Goal: Task Accomplishment & Management: Manage account settings

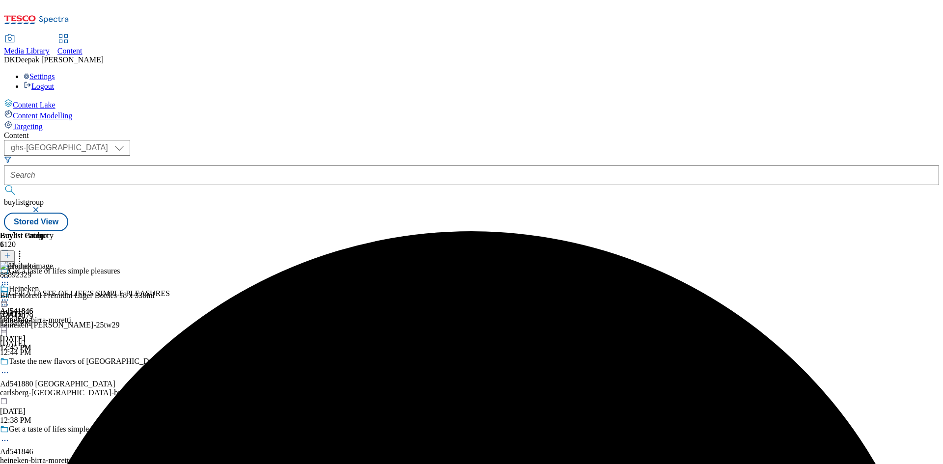
select select "ghs-[GEOGRAPHIC_DATA]"
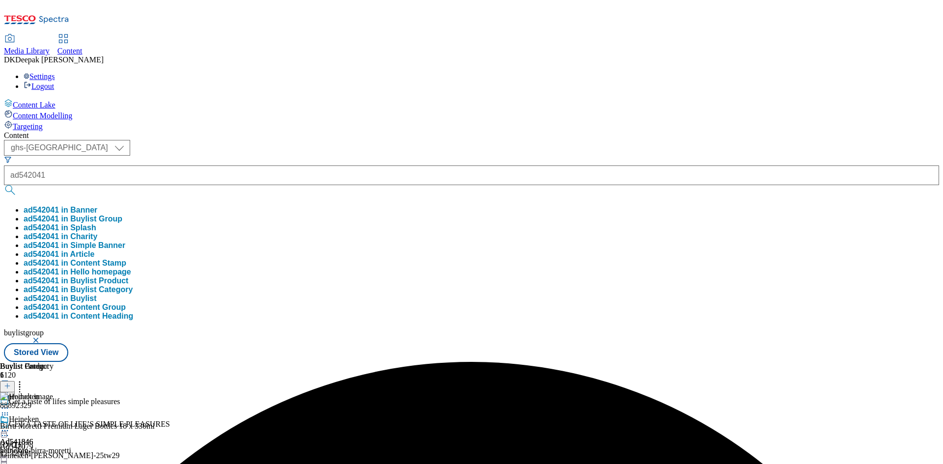
type input "ad542041"
click at [4, 185] on button "submit" at bounding box center [11, 190] width 14 height 10
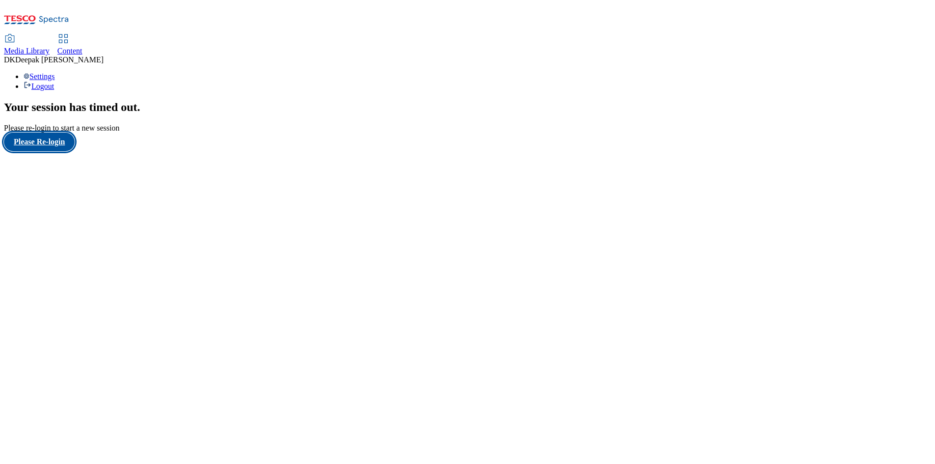
click at [39, 151] on button "Please Re-login" at bounding box center [39, 142] width 71 height 19
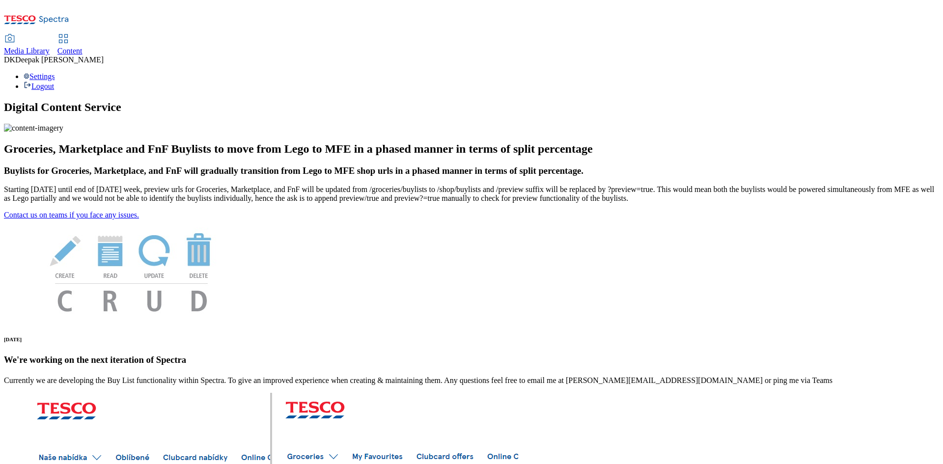
click at [82, 47] on span "Content" at bounding box center [69, 51] width 25 height 8
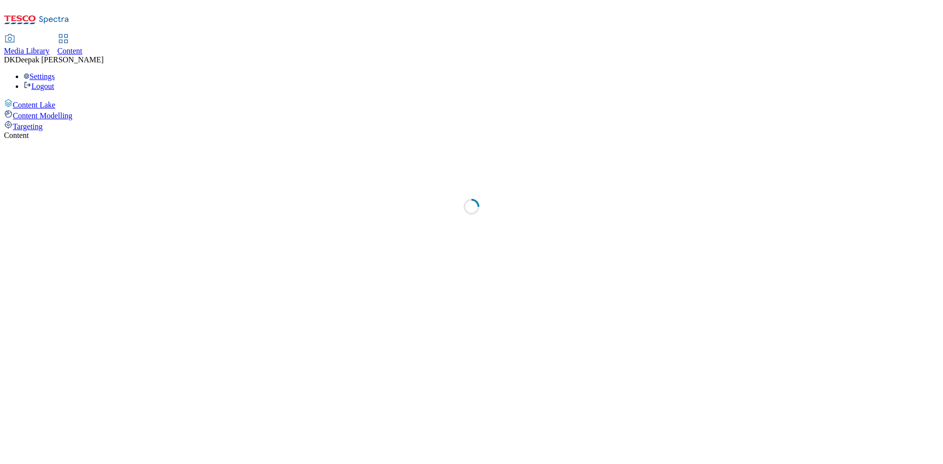
select select "ghs-[GEOGRAPHIC_DATA]"
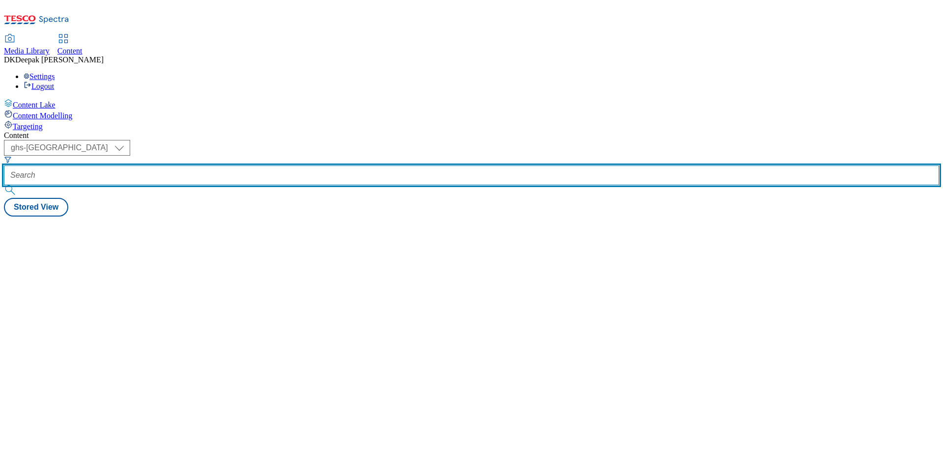
click at [240, 165] on input "text" at bounding box center [471, 175] width 935 height 20
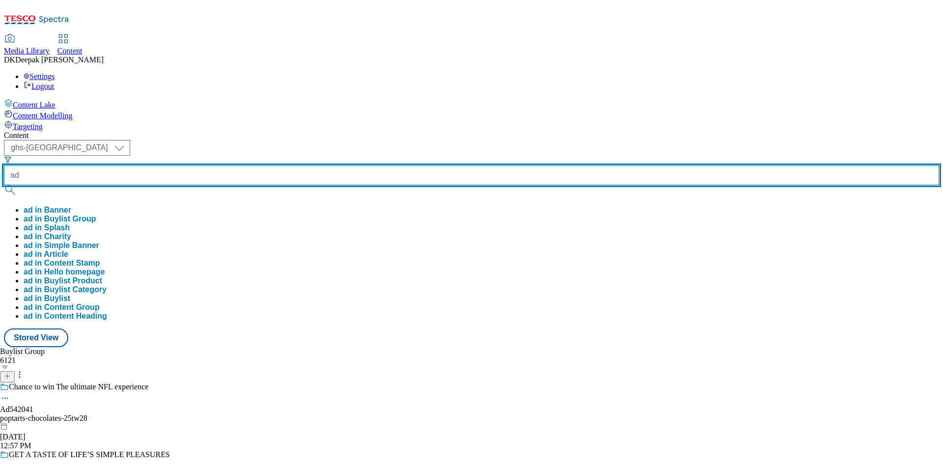
paste input "542041"
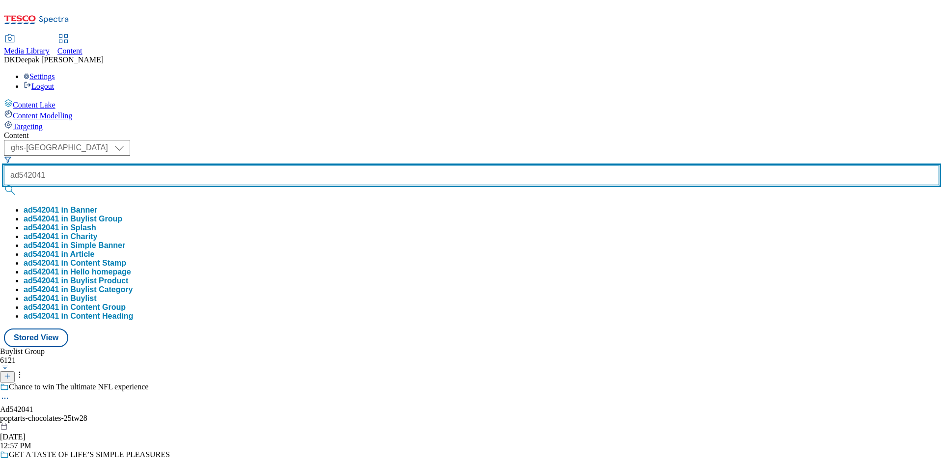
type input "ad542041"
click at [4, 185] on button "submit" at bounding box center [11, 190] width 14 height 10
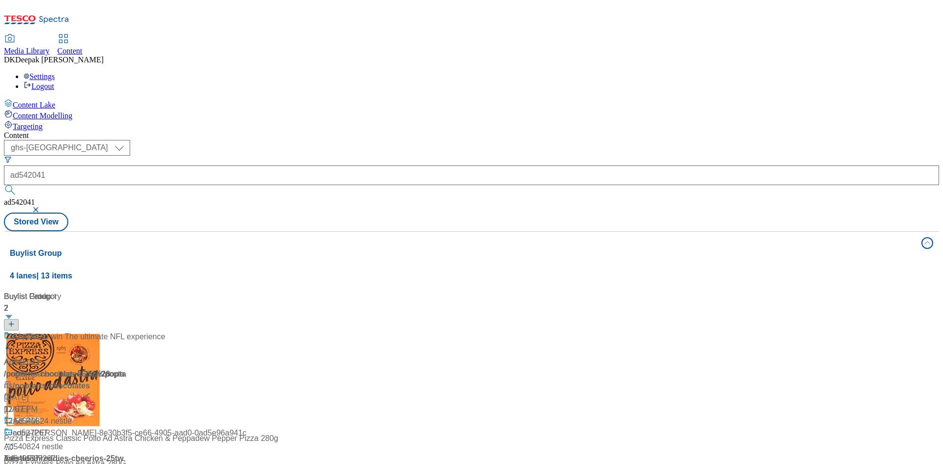
click at [228, 374] on div "Buylist Group 4 lanes | 13 items Buylist 2 Ad542041 / poptarts-chocolates-25tw2…" at bounding box center [471, 445] width 935 height 428
click at [127, 331] on div "Ad542041 / poptarts-chocolates-25tw28 / poptarts Sep 2, 2025 12:58 PM" at bounding box center [65, 379] width 123 height 96
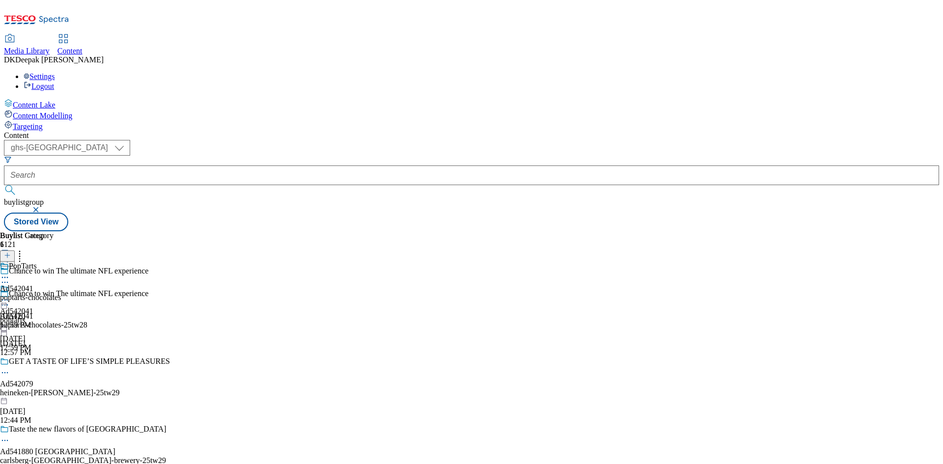
click at [10, 300] on icon at bounding box center [5, 305] width 10 height 10
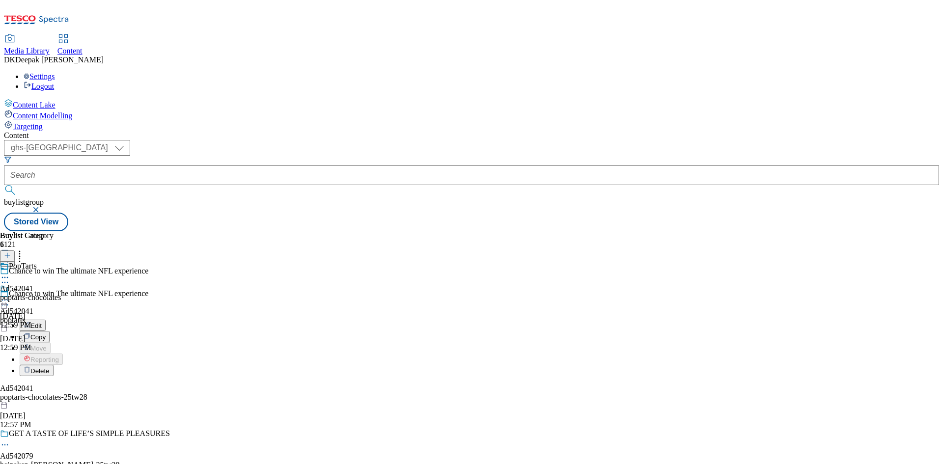
click at [46, 320] on button "Edit" at bounding box center [33, 325] width 26 height 11
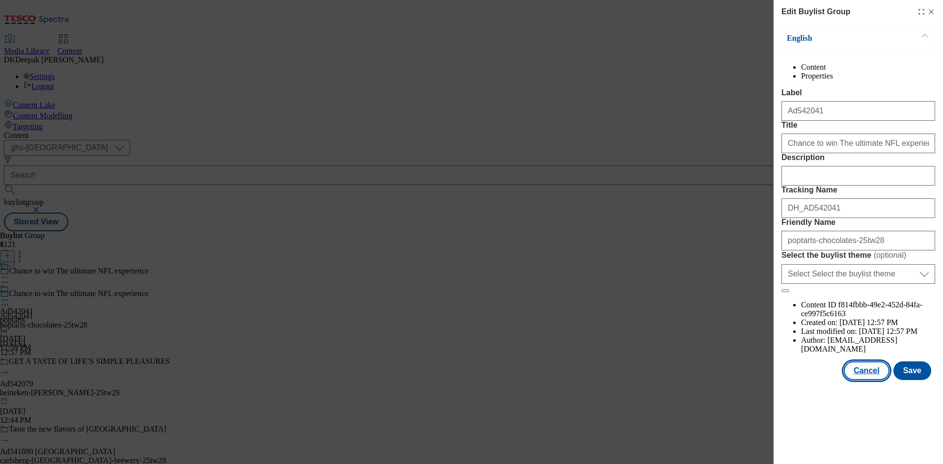
drag, startPoint x: 866, startPoint y: 418, endPoint x: 841, endPoint y: 397, distance: 32.4
click at [866, 380] on button "Cancel" at bounding box center [866, 370] width 45 height 19
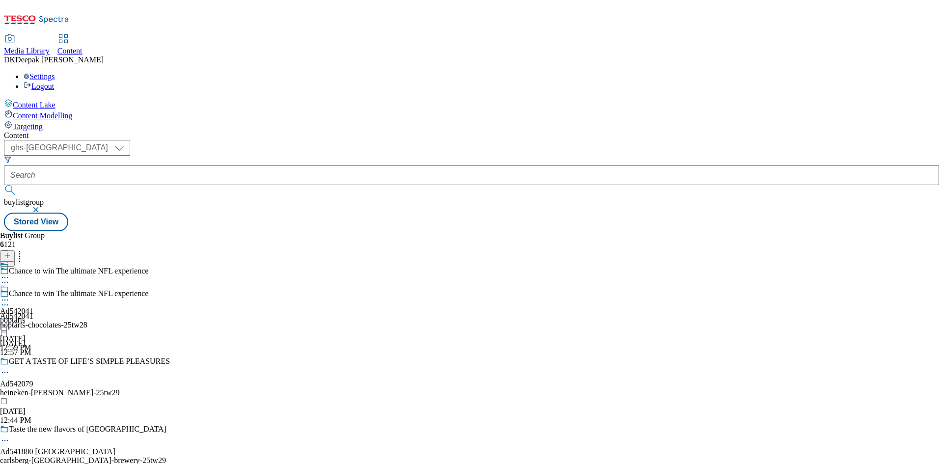
click at [33, 284] on div "Ad542041 poptarts Sep 2, 2025 12:59 PM" at bounding box center [16, 318] width 33 height 68
click at [10, 295] on icon at bounding box center [5, 300] width 10 height 10
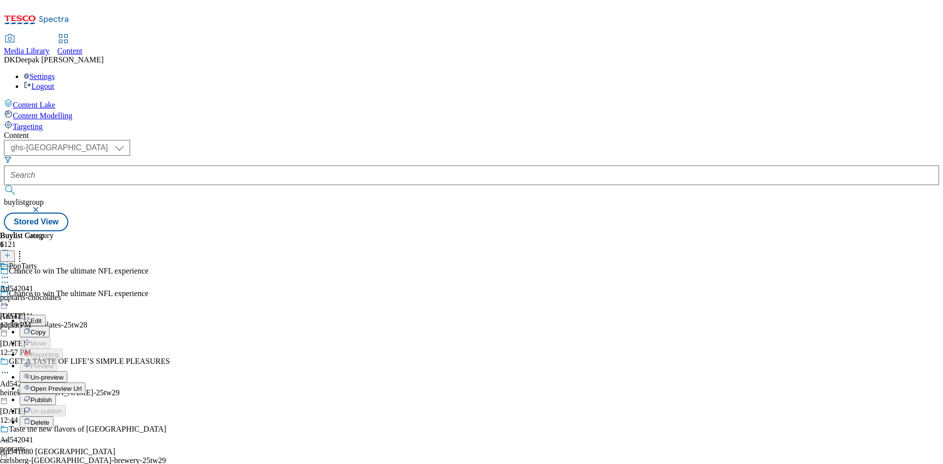
click at [46, 315] on button "Edit" at bounding box center [33, 320] width 26 height 11
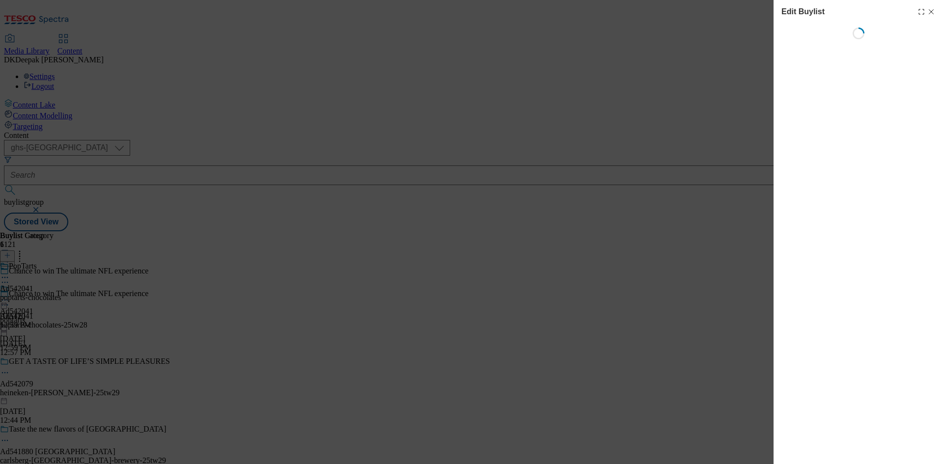
select select "tactical"
select select "supplier funded short term 1-3 weeks"
select select "dunnhumby"
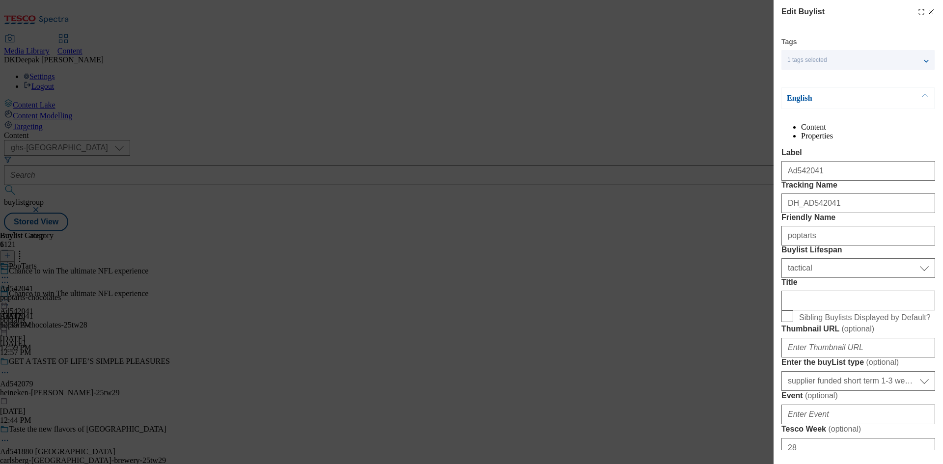
select select "Banner"
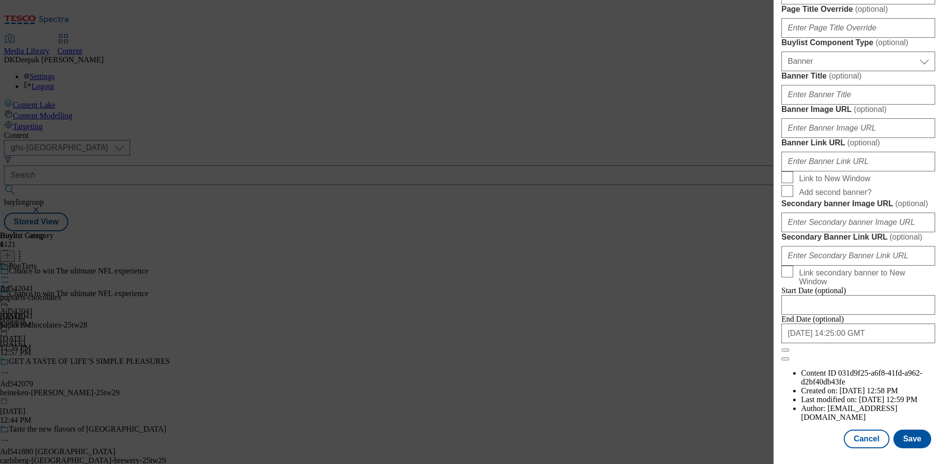
scroll to position [964, 0]
click at [859, 439] on button "Cancel" at bounding box center [866, 439] width 45 height 19
select select "tactical"
select select "supplier funded short term 1-3 weeks"
select select "dunnhumby"
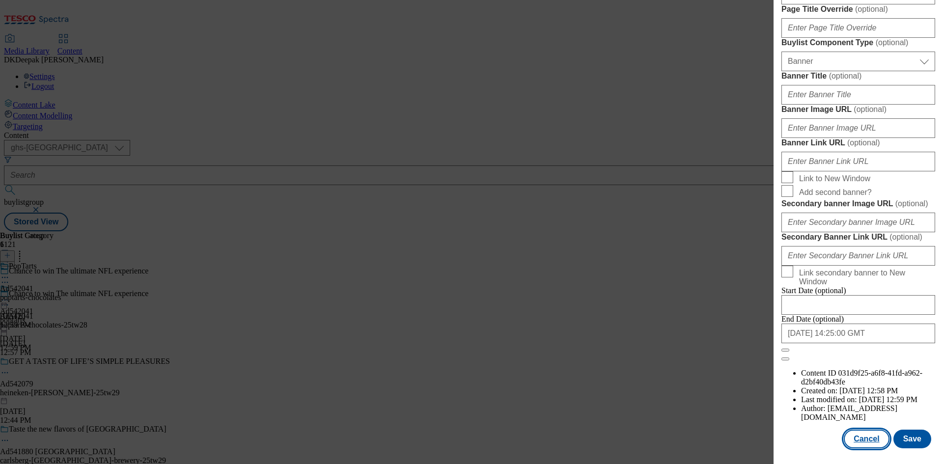
select select "Banner"
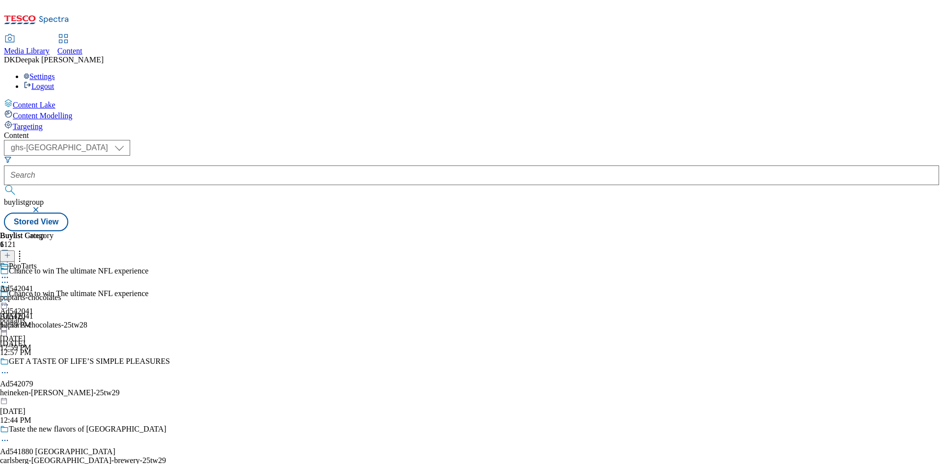
scroll to position [744, 0]
click at [10, 273] on icon at bounding box center [5, 278] width 10 height 10
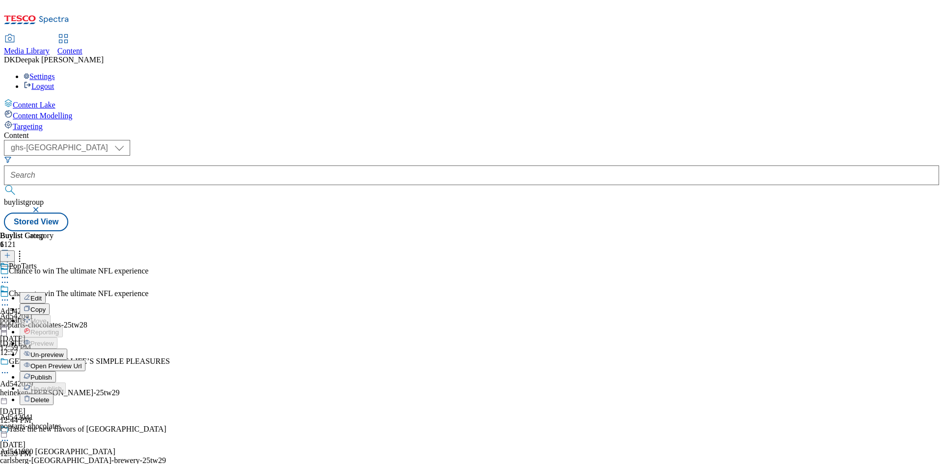
click at [46, 292] on button "Edit" at bounding box center [33, 297] width 26 height 11
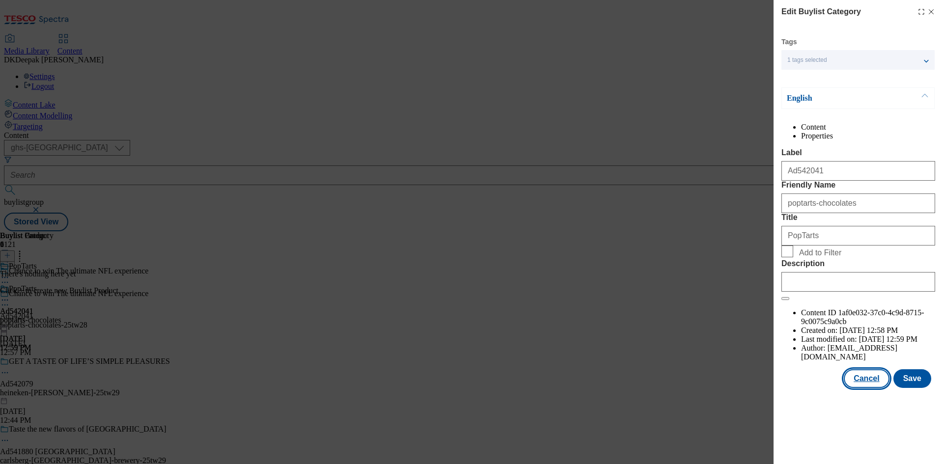
click at [875, 388] on button "Cancel" at bounding box center [866, 378] width 45 height 19
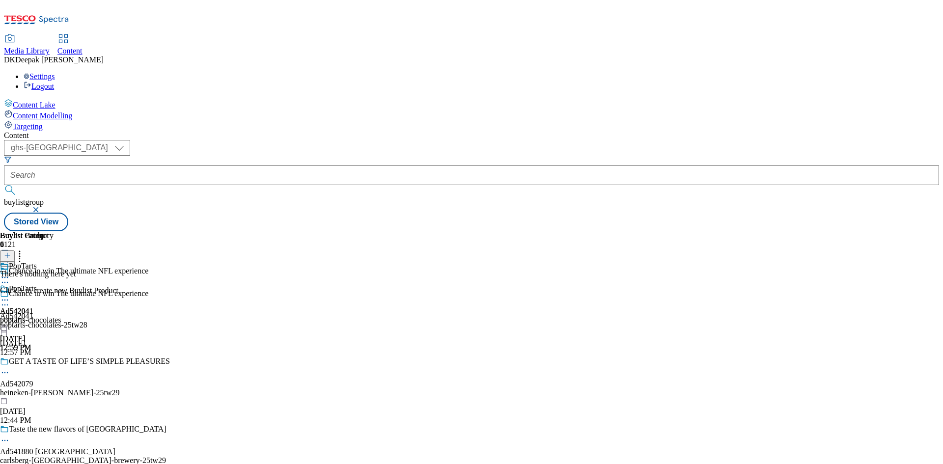
click at [10, 300] on icon at bounding box center [5, 305] width 10 height 10
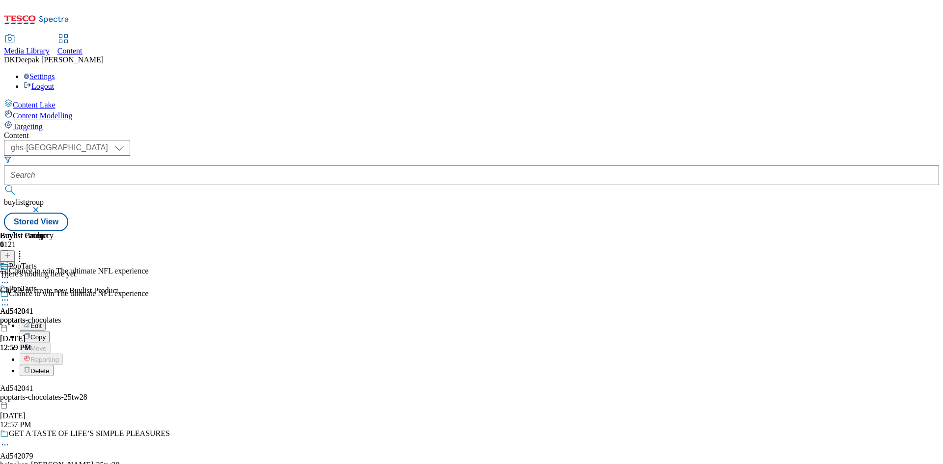
click at [170, 320] on li "Edit" at bounding box center [95, 325] width 151 height 11
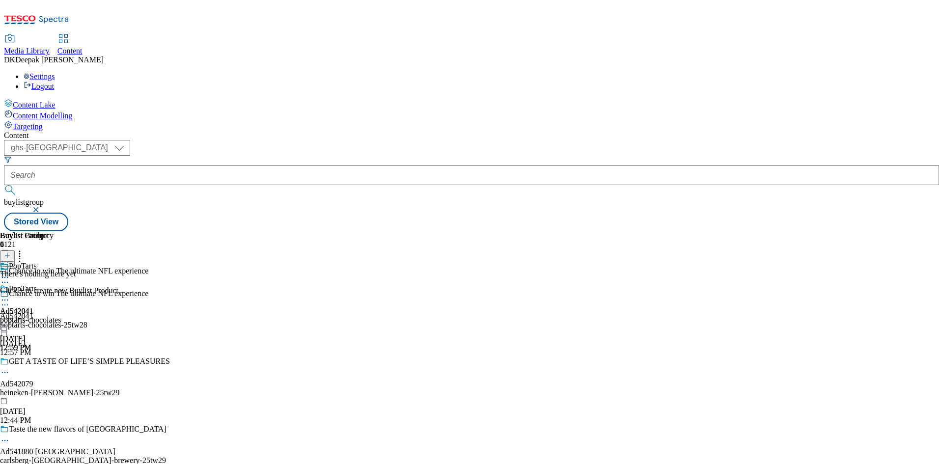
click at [10, 300] on icon at bounding box center [5, 305] width 10 height 10
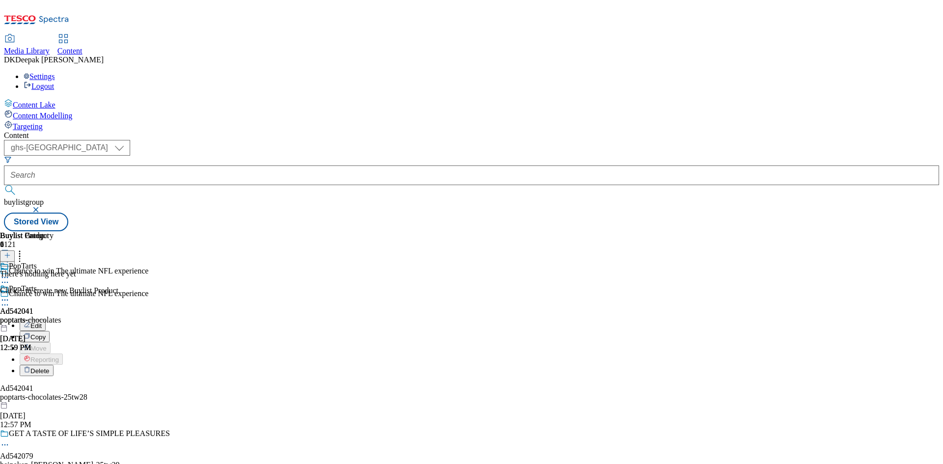
click at [46, 320] on button "Edit" at bounding box center [33, 325] width 26 height 11
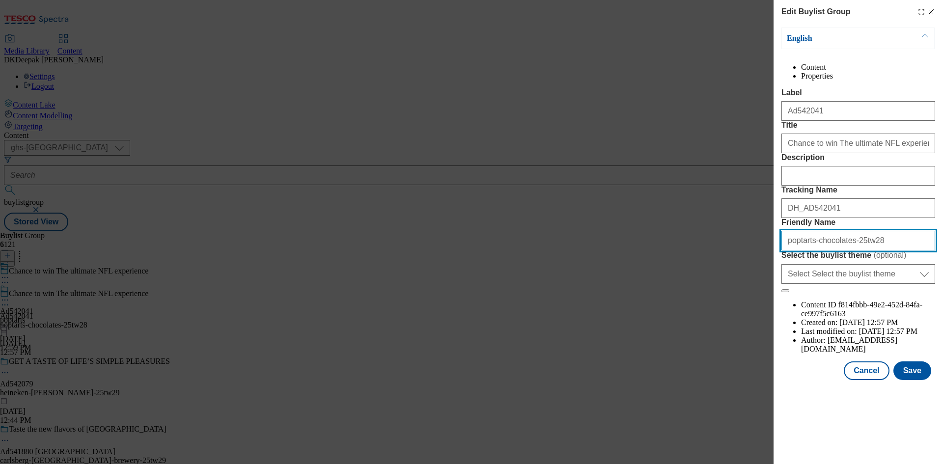
click at [786, 250] on input "poptarts-chocolates-25tw28" at bounding box center [858, 241] width 154 height 20
paste input "Kellogg"
drag, startPoint x: 808, startPoint y: 328, endPoint x: 752, endPoint y: 329, distance: 55.5
click at [752, 329] on div "Edit Buylist Group English Content Properties Label Ad542041 Title Chance to wi…" at bounding box center [471, 232] width 943 height 464
type input "kellogg-poptarts-chocolates-25tw28"
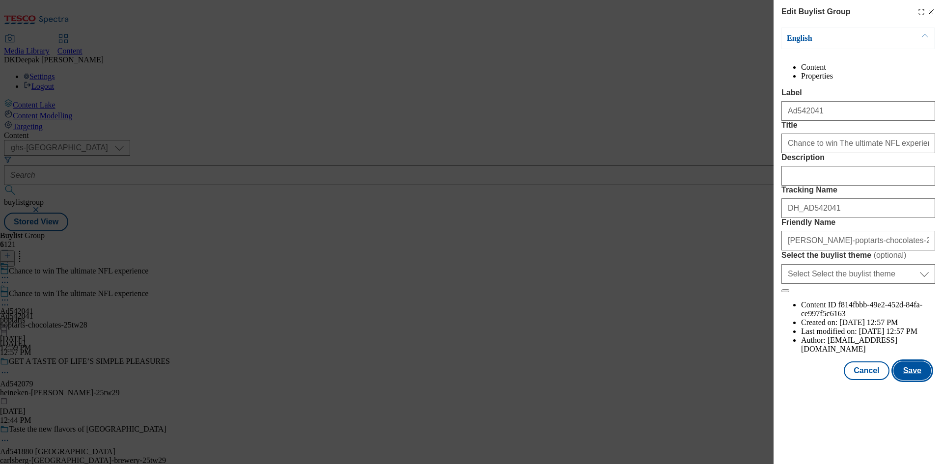
click at [914, 380] on button "Save" at bounding box center [912, 370] width 38 height 19
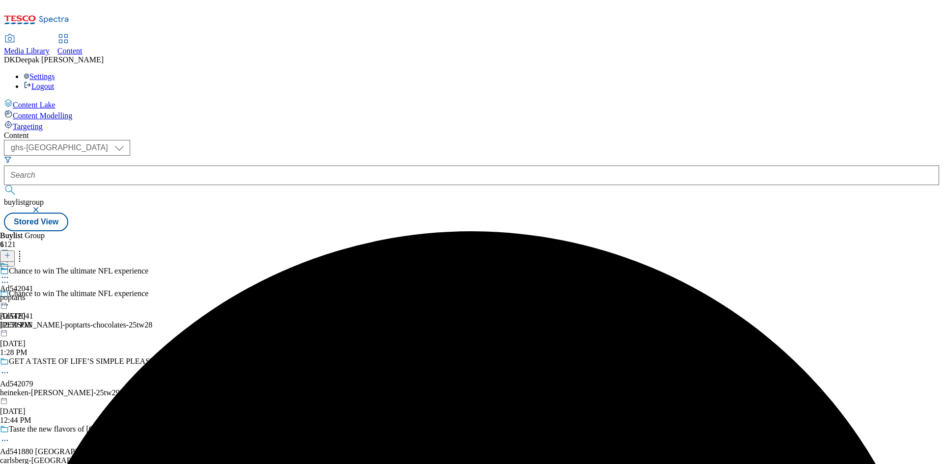
click at [33, 262] on div "Ad542041 poptarts Sep 2, 2025 12:59 PM" at bounding box center [16, 296] width 33 height 68
click at [10, 295] on icon at bounding box center [5, 300] width 10 height 10
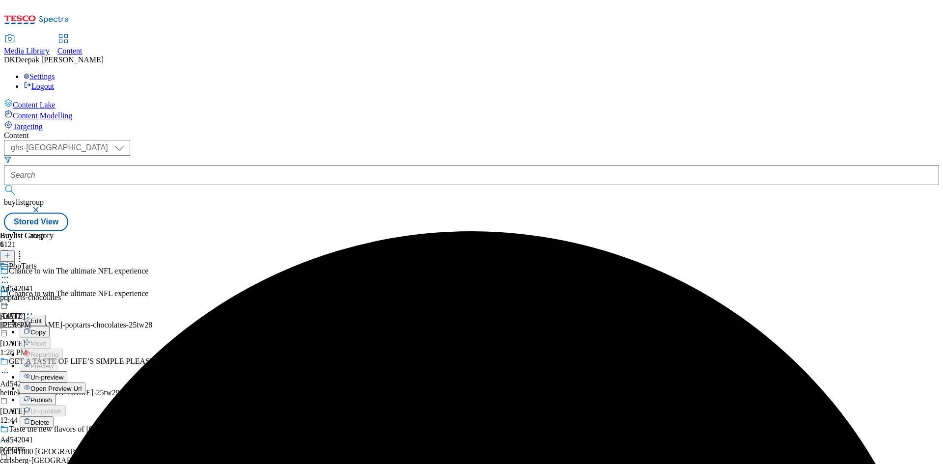
click at [46, 315] on button "Edit" at bounding box center [33, 320] width 26 height 11
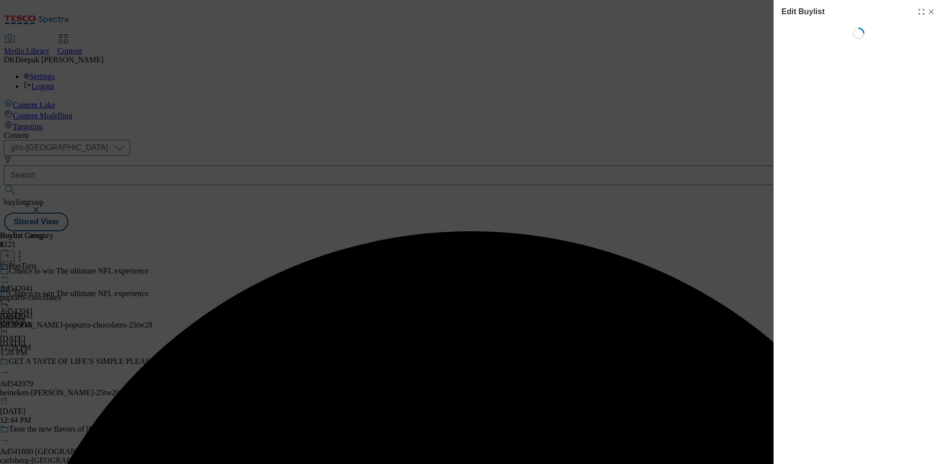
select select "tactical"
select select "supplier funded short term 1-3 weeks"
select select "dunnhumby"
select select "Banner"
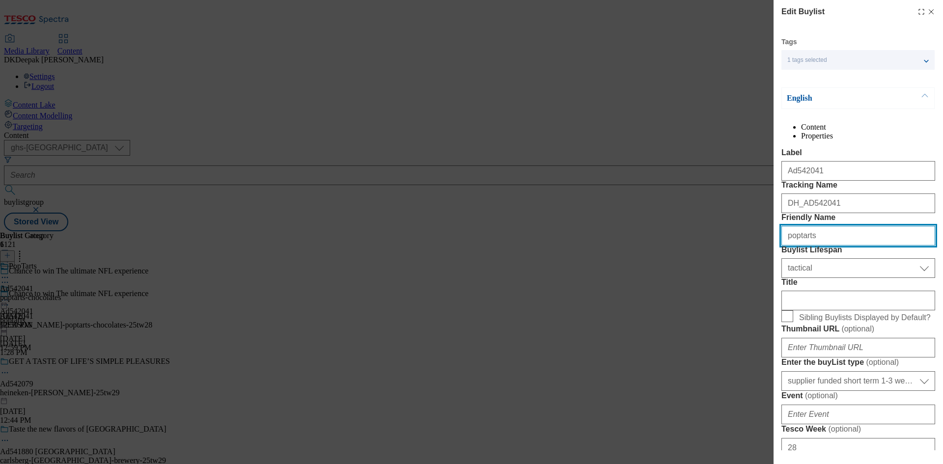
drag, startPoint x: 826, startPoint y: 288, endPoint x: 599, endPoint y: 288, distance: 227.8
click at [607, 288] on div "Edit Buylist Tags 1 tags selected buylist English Content Properties Label Ad54…" at bounding box center [471, 232] width 943 height 464
paste input "kellogg-"
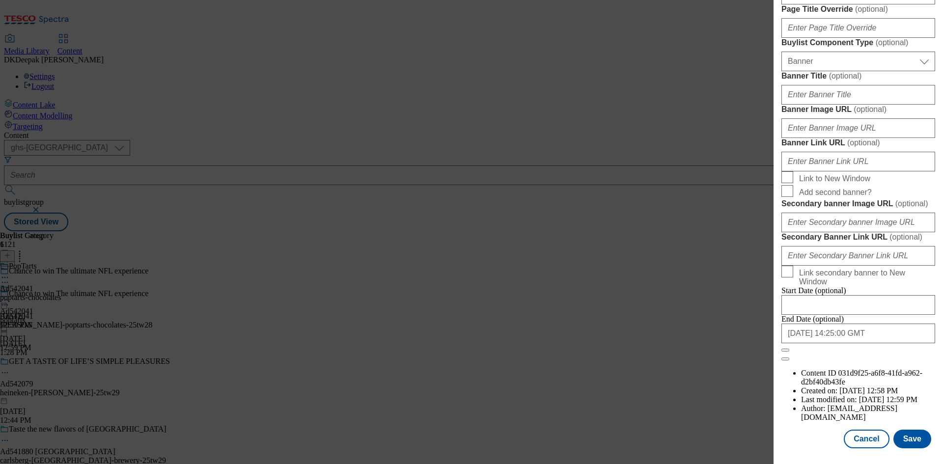
scroll to position [964, 0]
type input "kellogg"
click at [908, 434] on button "Save" at bounding box center [912, 439] width 38 height 19
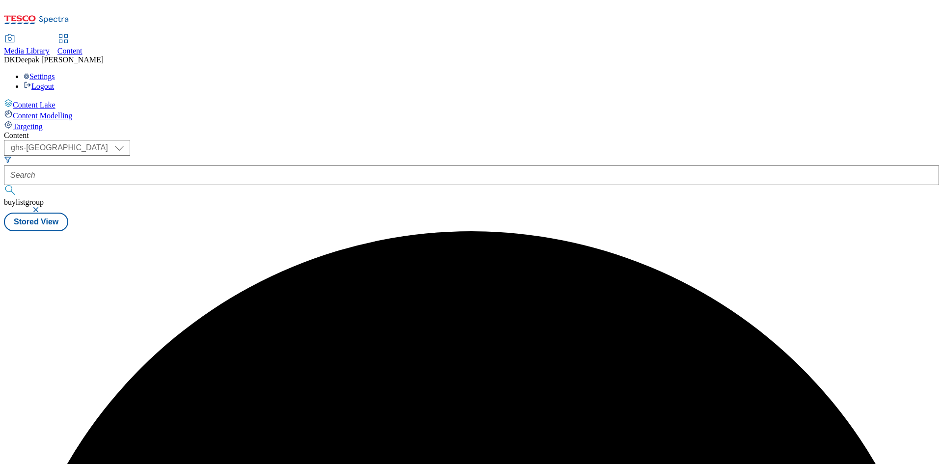
click at [608, 231] on div "Buylist 1 Ad542041 kellogg Sep 2, 2025 1:29 PM Buylist Category 1 PopTarts Ad54…" at bounding box center [471, 231] width 935 height 0
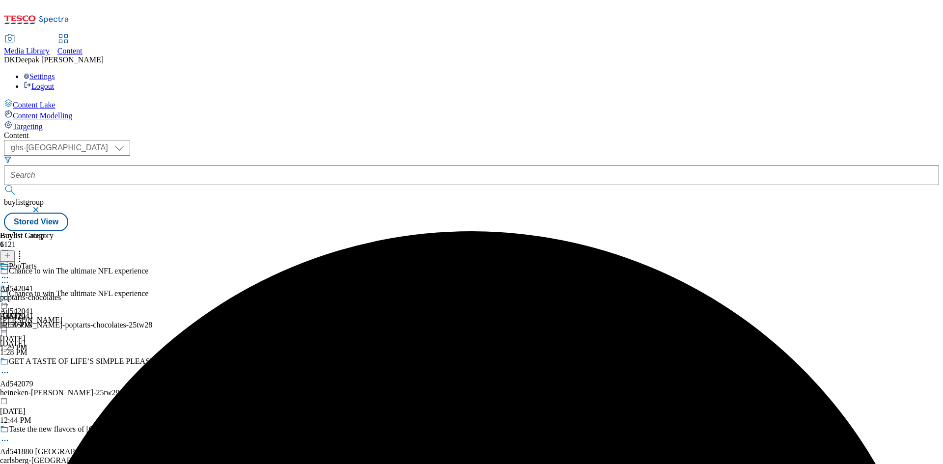
click at [10, 273] on icon at bounding box center [5, 278] width 10 height 10
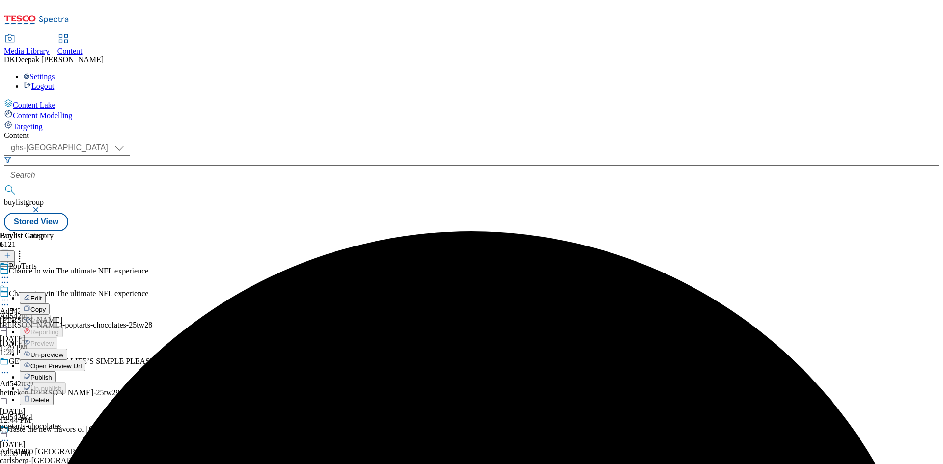
click at [46, 292] on button "Edit" at bounding box center [33, 297] width 26 height 11
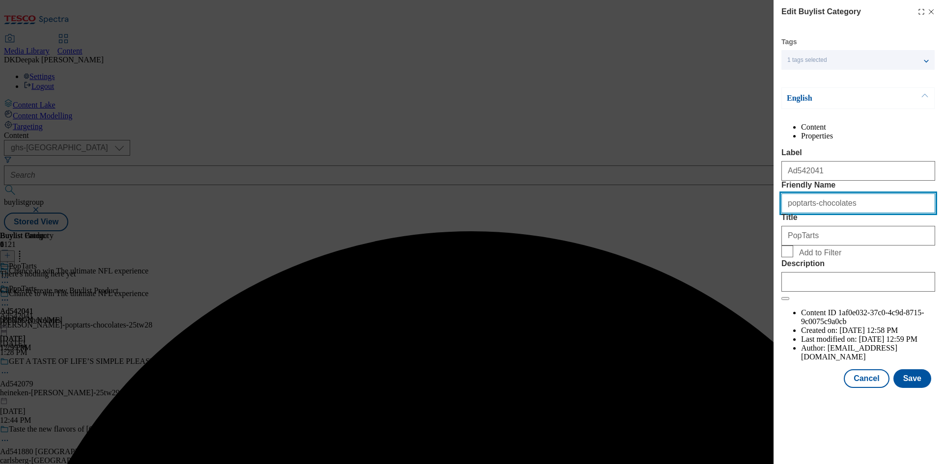
click at [785, 213] on input "poptarts-chocolates" at bounding box center [858, 203] width 154 height 20
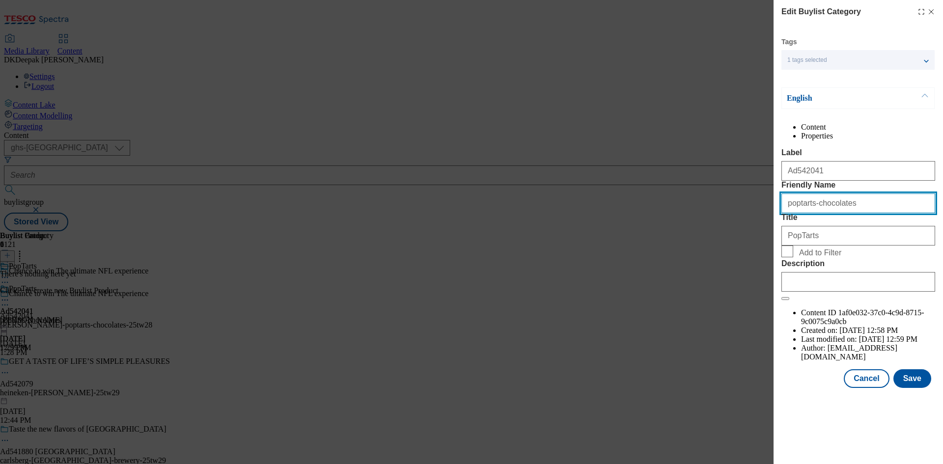
paste input "kellogg-"
type input "kellogg-poptarts-chocolates"
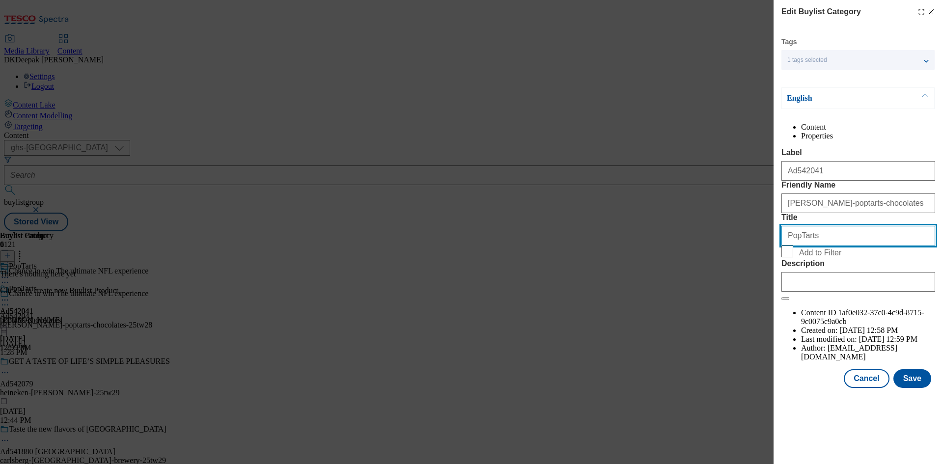
drag, startPoint x: 821, startPoint y: 290, endPoint x: 739, endPoint y: 292, distance: 82.0
click at [739, 292] on div "Edit Buylist Category Tags 1 tags selected buylist category English Content Pro…" at bounding box center [471, 232] width 943 height 464
paste input "kellogg-"
drag, startPoint x: 790, startPoint y: 289, endPoint x: 770, endPoint y: 290, distance: 19.2
click at [770, 290] on div "Edit Buylist Category Tags 1 tags selected buylist category English Content Pro…" at bounding box center [471, 232] width 943 height 464
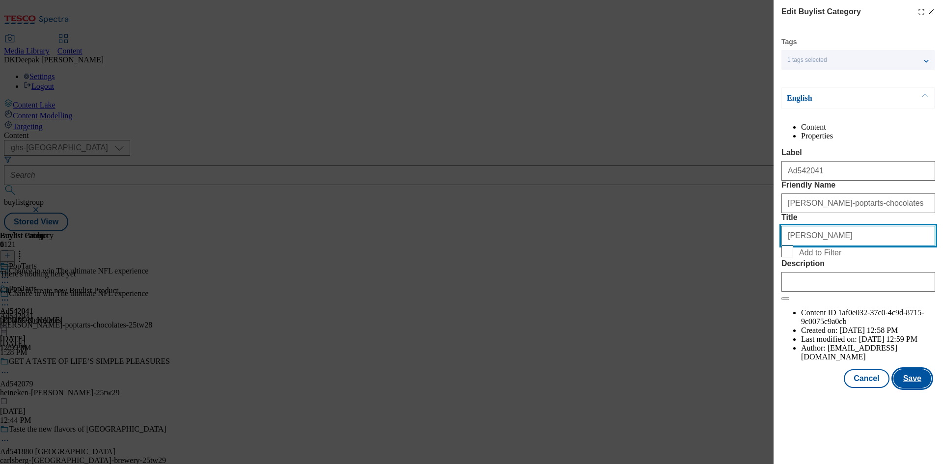
type input "Kellogg"
click at [908, 388] on button "Save" at bounding box center [912, 378] width 38 height 19
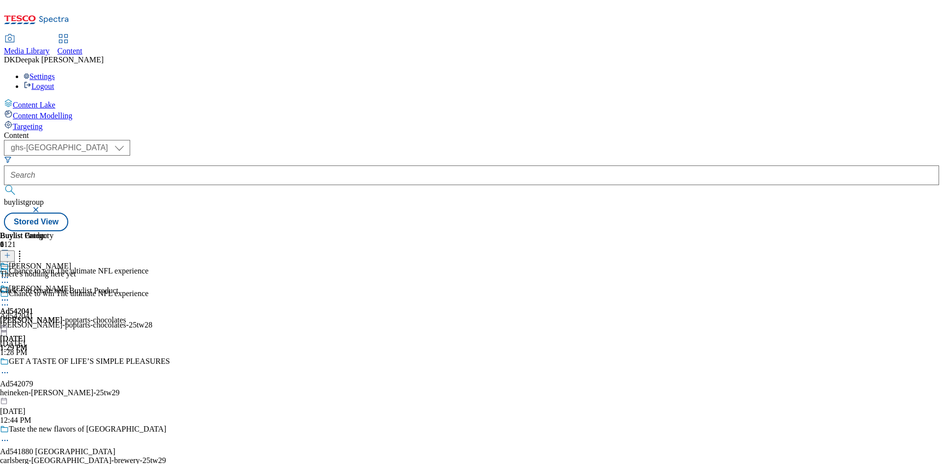
click at [10, 295] on icon at bounding box center [5, 300] width 10 height 10
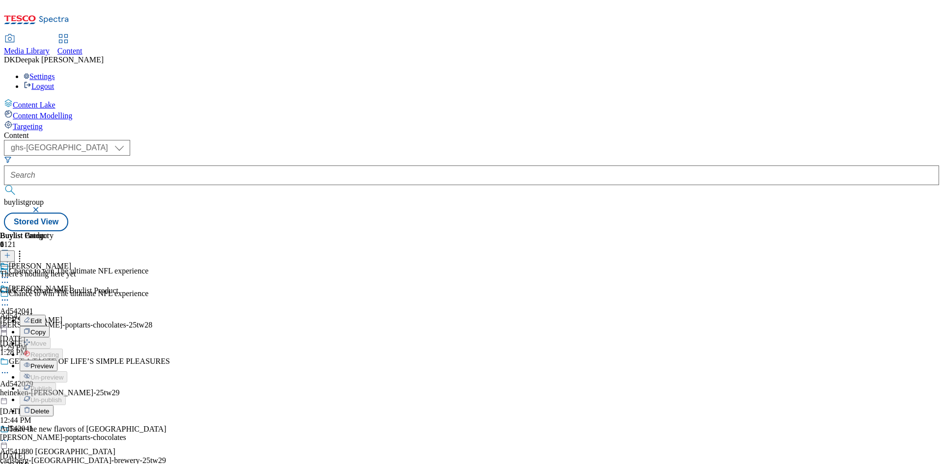
click at [11, 252] on icon at bounding box center [7, 255] width 7 height 7
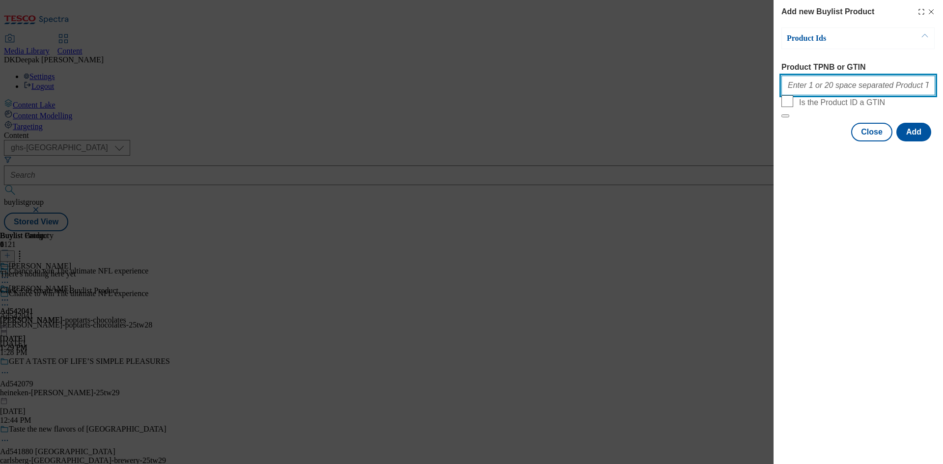
click at [838, 87] on input "Product TPNB or GTIN" at bounding box center [858, 86] width 154 height 20
paste input "97268860"
type input "97268860"
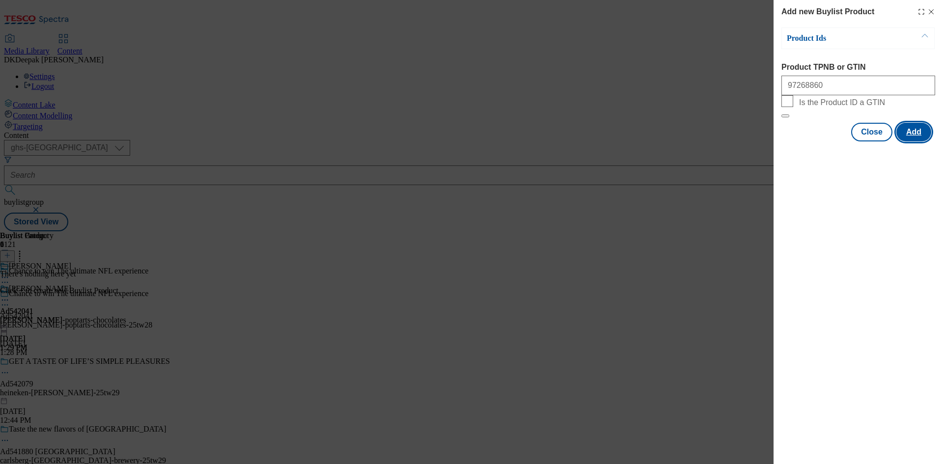
click at [927, 141] on button "Add" at bounding box center [913, 132] width 35 height 19
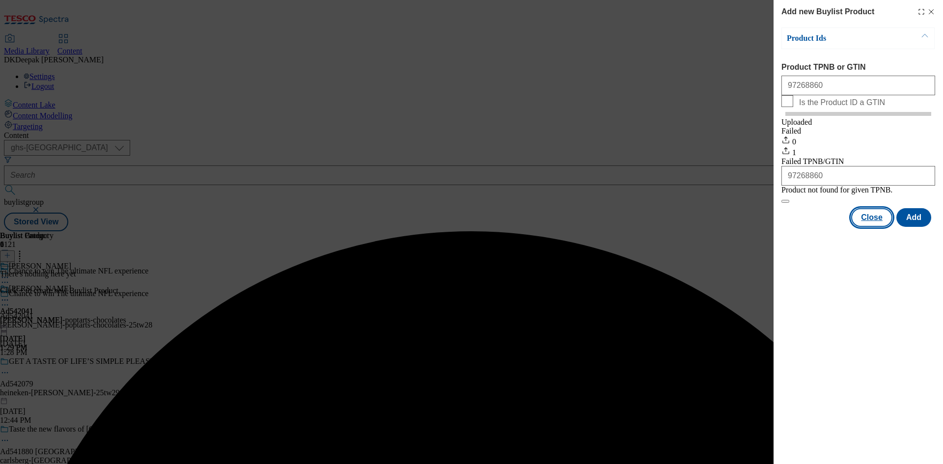
click at [880, 227] on button "Close" at bounding box center [871, 217] width 41 height 19
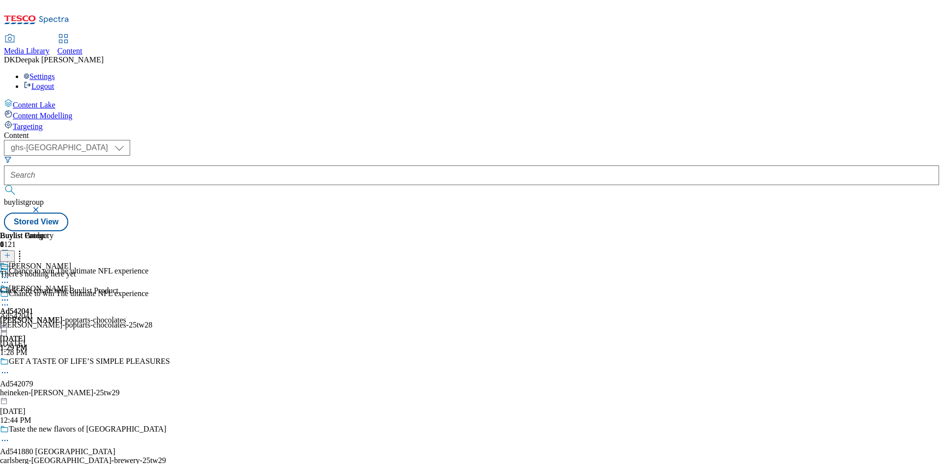
click at [10, 295] on icon at bounding box center [5, 300] width 10 height 10
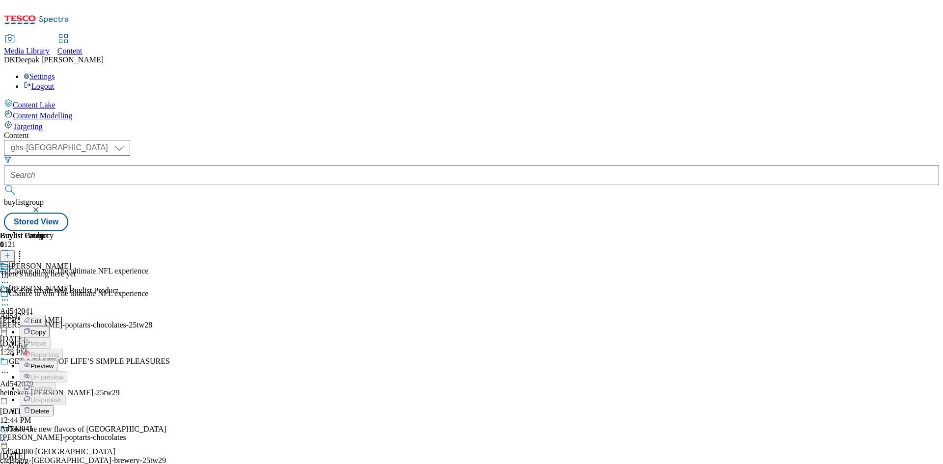
click at [54, 362] on span "Preview" at bounding box center [41, 365] width 23 height 7
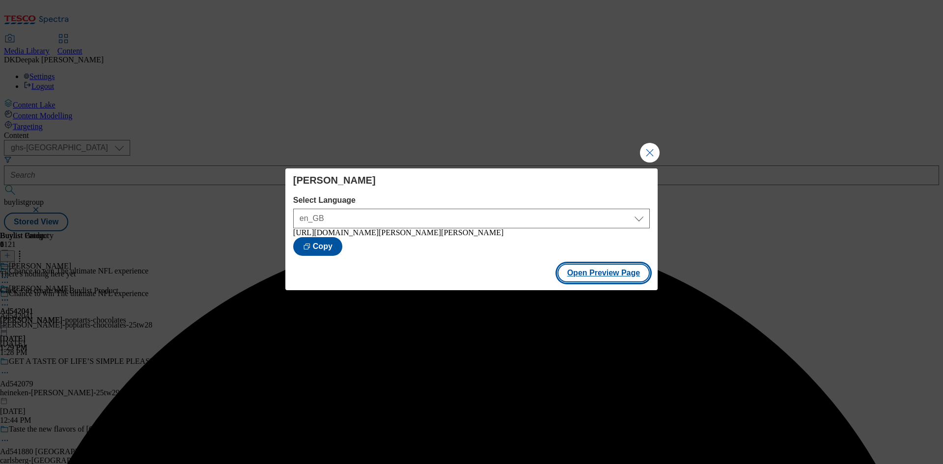
click at [607, 271] on button "Open Preview Page" at bounding box center [603, 273] width 93 height 19
click at [650, 150] on button "Close Modal" at bounding box center [650, 153] width 20 height 20
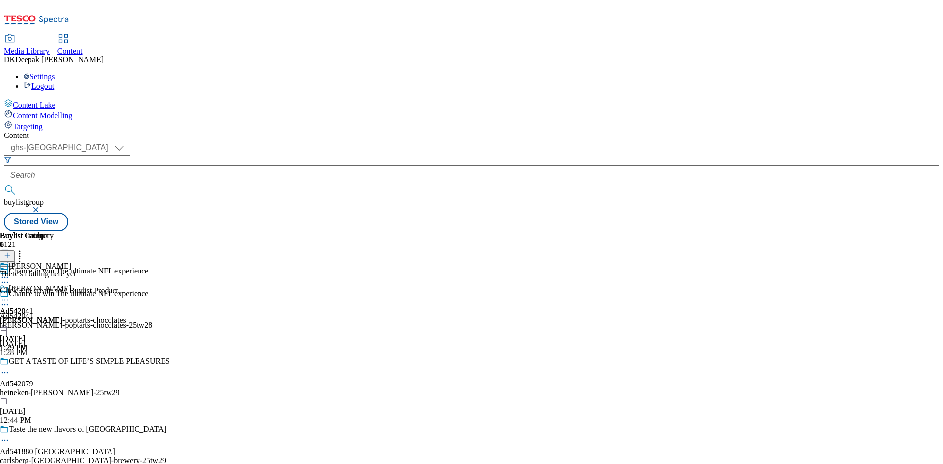
click at [10, 295] on icon at bounding box center [5, 300] width 10 height 10
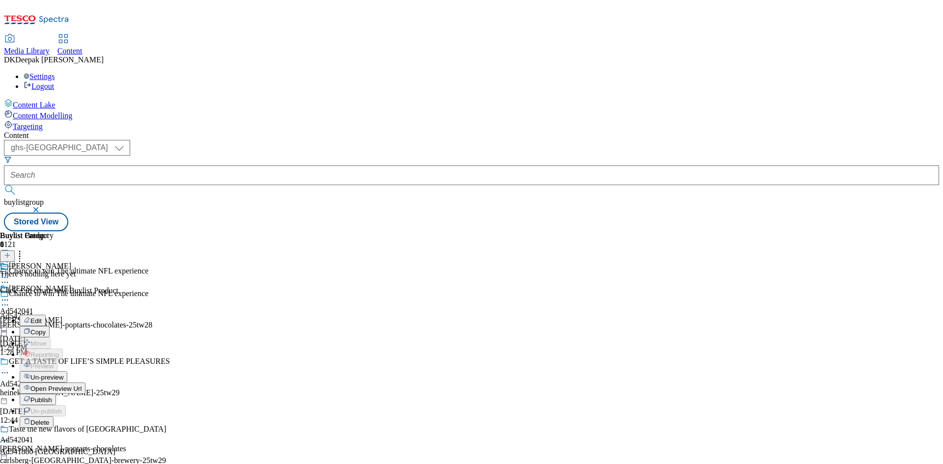
click at [52, 396] on span "Publish" at bounding box center [41, 399] width 22 height 7
